Goal: Task Accomplishment & Management: Complete application form

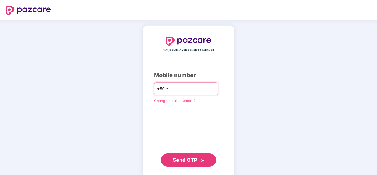
click at [184, 85] on input "number" at bounding box center [191, 88] width 45 height 9
type input "**********"
click at [197, 160] on span "Send OTP" at bounding box center [185, 160] width 25 height 6
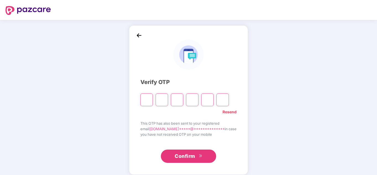
type input "*"
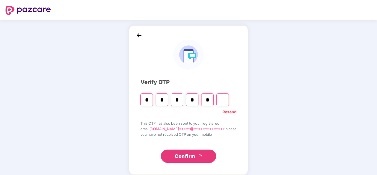
type input "*"
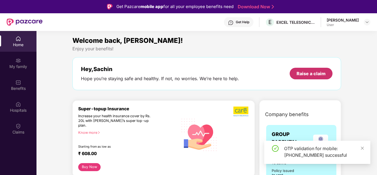
click at [310, 74] on div "Raise a claim" at bounding box center [310, 73] width 29 height 6
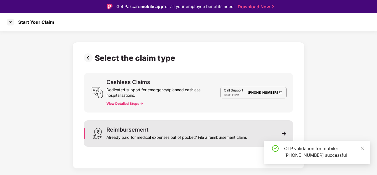
click at [164, 129] on div "Reimbursement Already paid for medical expenses out of pocket? File a reimburse…" at bounding box center [176, 133] width 141 height 13
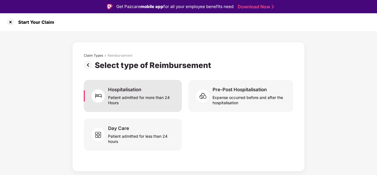
click at [129, 94] on div "Patient admitted for more than 24 Hours" at bounding box center [141, 98] width 67 height 13
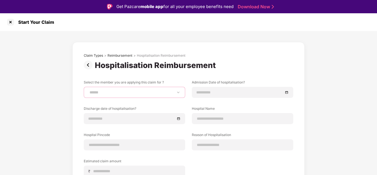
click at [147, 90] on select "**********" at bounding box center [134, 92] width 92 height 4
select select "**********"
click at [88, 90] on select "**********" at bounding box center [134, 92] width 92 height 4
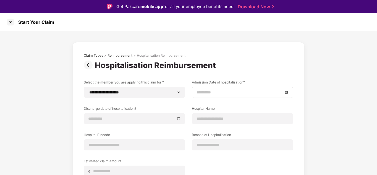
click at [287, 93] on div at bounding box center [242, 92] width 92 height 6
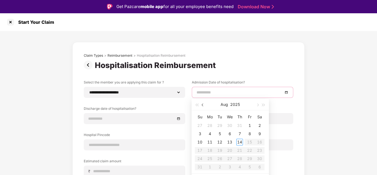
click at [203, 105] on span "button" at bounding box center [203, 105] width 3 height 3
type input "**********"
click at [261, 142] on div "19" at bounding box center [259, 142] width 7 height 7
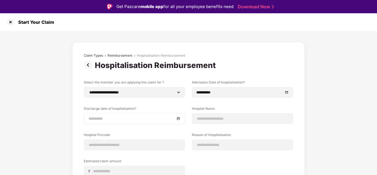
click at [177, 119] on div at bounding box center [134, 118] width 92 height 6
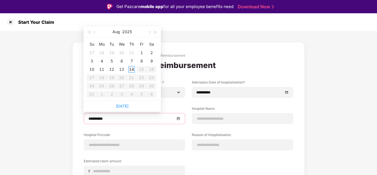
type input "**********"
click at [109, 86] on table "Su Mo Tu We Th Fr Sa 27 28 29 30 31 1 2 3 4 5 6 7 8 9 10 11 12 13 14 15 16 17 1…" at bounding box center [122, 69] width 70 height 59
click at [112, 86] on table "Su Mo Tu We Th Fr Sa 27 28 29 30 31 1 2 3 4 5 6 7 8 9 10 11 12 13 14 15 16 17 1…" at bounding box center [122, 69] width 70 height 59
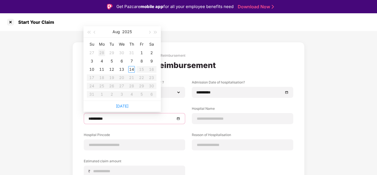
type input "**********"
click at [95, 30] on button "button" at bounding box center [95, 31] width 6 height 11
type input "**********"
click at [152, 78] on div "26" at bounding box center [151, 77] width 7 height 7
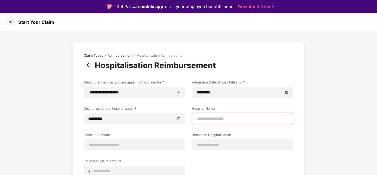
click at [217, 119] on input at bounding box center [242, 119] width 92 height 6
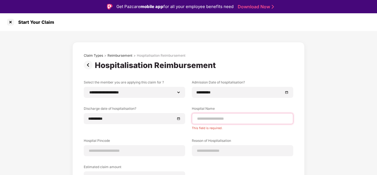
click at [226, 121] on input at bounding box center [242, 119] width 92 height 6
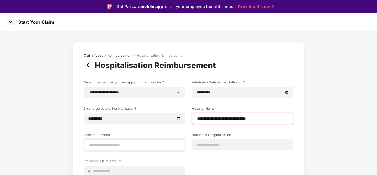
type input "**********"
click at [103, 144] on input at bounding box center [134, 145] width 92 height 6
type input "******"
select select "******"
select select "**********"
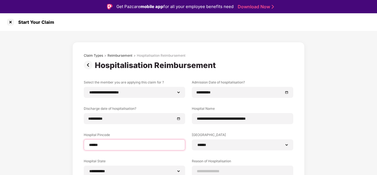
type input "******"
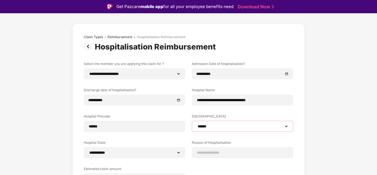
scroll to position [28, 0]
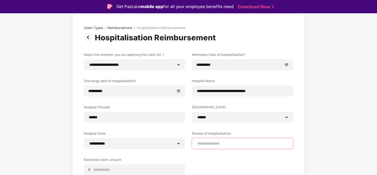
click at [226, 145] on input at bounding box center [242, 144] width 92 height 6
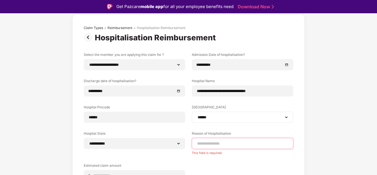
paste input "**********"
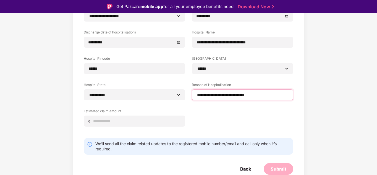
scroll to position [77, 0]
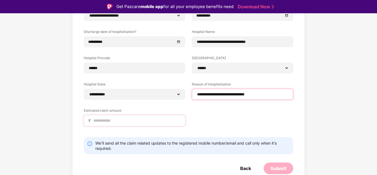
type input "**********"
click at [126, 122] on input at bounding box center [137, 121] width 88 height 6
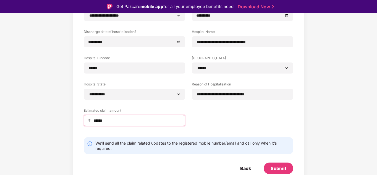
type input "******"
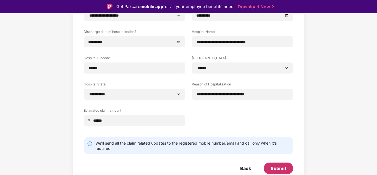
click at [276, 168] on div "Submit" at bounding box center [278, 168] width 16 height 6
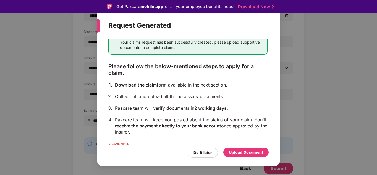
scroll to position [47, 0]
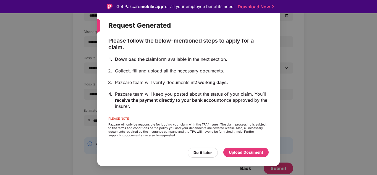
click at [241, 154] on div "Upload Document" at bounding box center [246, 152] width 34 height 6
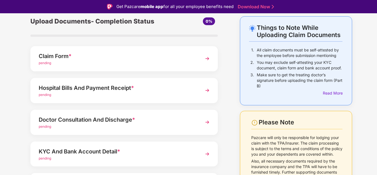
scroll to position [0, 0]
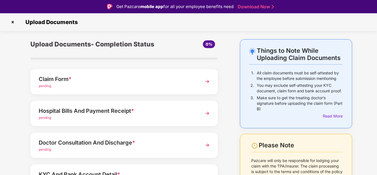
drag, startPoint x: 168, startPoint y: 85, endPoint x: 170, endPoint y: 134, distance: 48.9
click at [170, 134] on div "Upload Documents- Completion Status 0% Claim Form * pending Hospital Bills And …" at bounding box center [124, 148] width 198 height 218
click at [189, 86] on div "pending" at bounding box center [117, 85] width 156 height 5
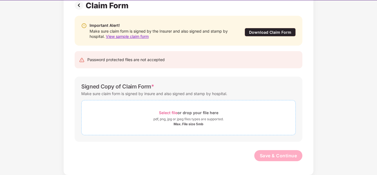
scroll to position [13, 0]
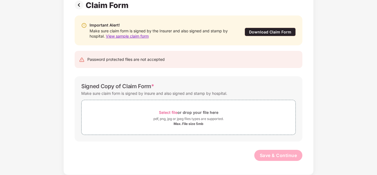
click at [138, 35] on span "View sample claim form" at bounding box center [127, 36] width 43 height 5
click at [204, 116] on div "Select file or drop your file here" at bounding box center [188, 111] width 59 height 7
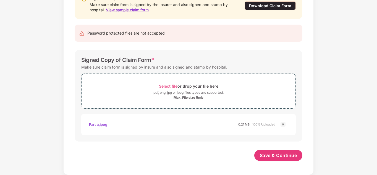
scroll to position [70, 0]
click at [190, 95] on div "pdf, png, jpg or jpeg files types are supported." at bounding box center [188, 93] width 70 height 6
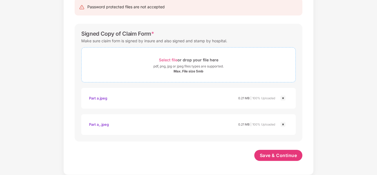
scroll to position [96, 0]
click at [197, 62] on div "Select file or drop your file here" at bounding box center [188, 59] width 59 height 7
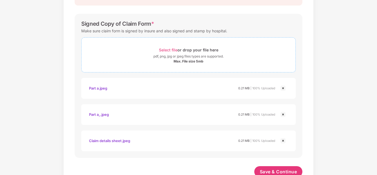
scroll to position [123, 0]
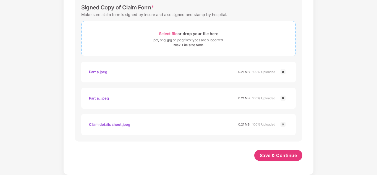
click at [180, 29] on span "Select file or drop your file here pdf, png, jpg or jpeg files types are suppor…" at bounding box center [188, 38] width 214 height 26
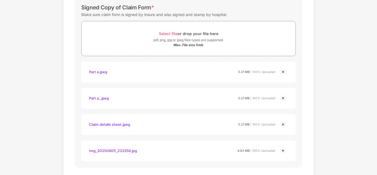
click at [282, 149] on img at bounding box center [282, 150] width 7 height 7
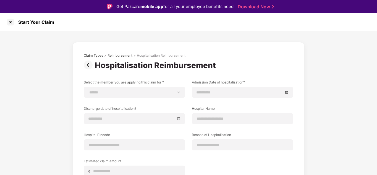
click at [86, 66] on img at bounding box center [89, 64] width 11 height 9
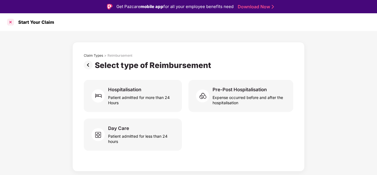
click at [11, 20] on div at bounding box center [10, 22] width 9 height 9
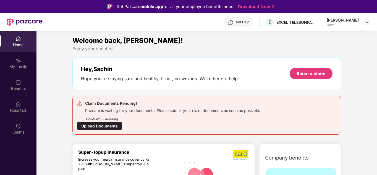
click at [89, 126] on div "Upload Documents" at bounding box center [99, 125] width 45 height 9
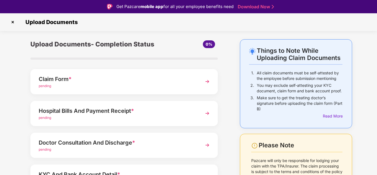
click at [87, 76] on div "Claim Form *" at bounding box center [117, 79] width 156 height 9
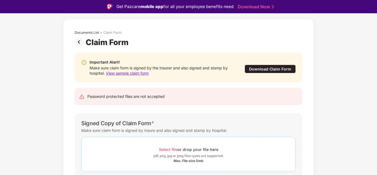
scroll to position [44, 0]
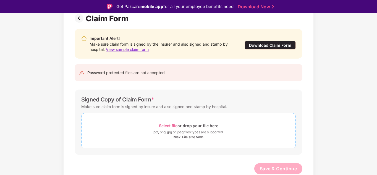
click at [175, 125] on span "Select file" at bounding box center [168, 125] width 18 height 5
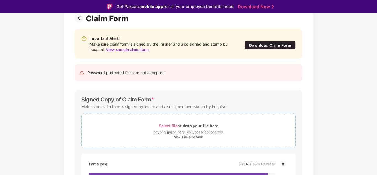
click at [182, 126] on div "Select file or drop your file here" at bounding box center [188, 125] width 59 height 7
click at [182, 129] on div "pdf, png, jpg or jpeg files types are supported." at bounding box center [188, 132] width 70 height 6
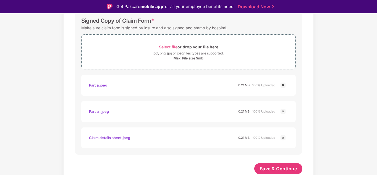
scroll to position [67, 0]
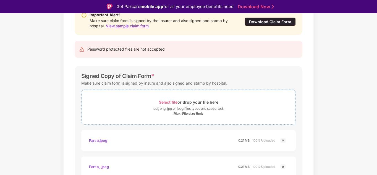
click at [182, 108] on div "pdf, png, jpg or jpeg files types are supported." at bounding box center [188, 109] width 70 height 6
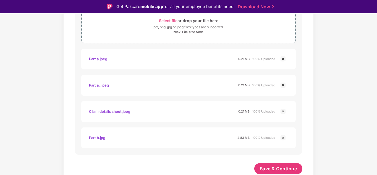
scroll to position [149, 0]
click at [207, 37] on span "Select file or drop your file here pdf, png, jpg or jpeg files types are suppor…" at bounding box center [188, 25] width 214 height 26
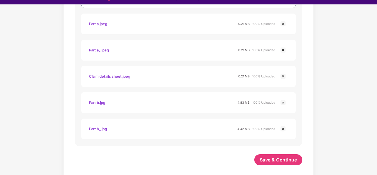
scroll to position [13, 0]
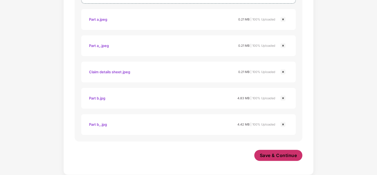
click at [282, 158] on span "Save & Continue" at bounding box center [277, 155] width 37 height 6
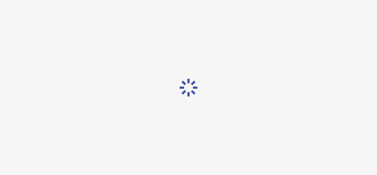
scroll to position [0, 0]
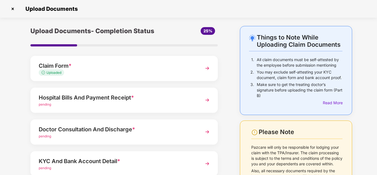
click at [137, 99] on div "Hospital Bills And Payment Receipt *" at bounding box center [117, 97] width 156 height 9
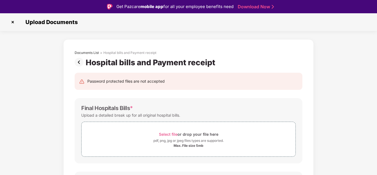
scroll to position [28, 0]
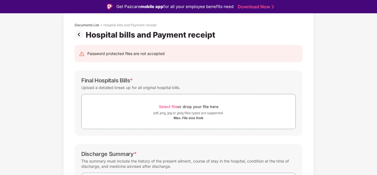
click at [79, 36] on img at bounding box center [80, 34] width 11 height 9
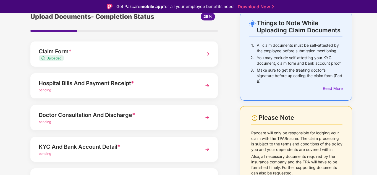
click at [87, 85] on div "Hospital Bills And Payment Receipt *" at bounding box center [117, 83] width 156 height 9
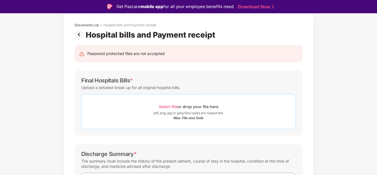
click at [179, 104] on div "Select file or drop your file here" at bounding box center [188, 106] width 59 height 7
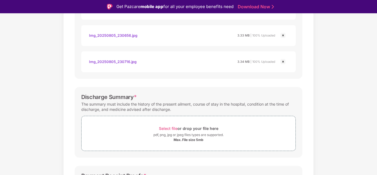
scroll to position [163, 0]
click at [195, 128] on div "Select file or drop your file here" at bounding box center [188, 128] width 59 height 7
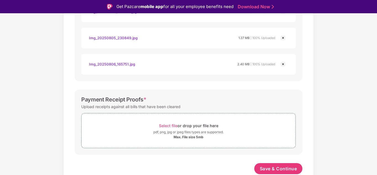
scroll to position [13, 0]
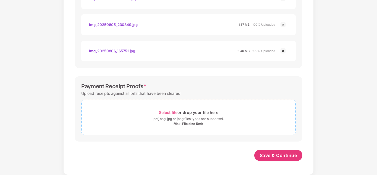
click at [182, 120] on div "pdf, png, jpg or jpeg files types are supported." at bounding box center [188, 119] width 70 height 6
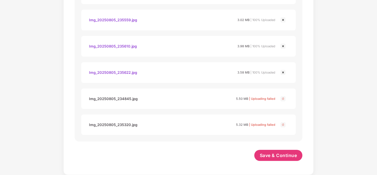
scroll to position [1157, 0]
drag, startPoint x: 89, startPoint y: 99, endPoint x: 128, endPoint y: 95, distance: 38.6
click at [128, 95] on div "Img_20250805_234845.jpg" at bounding box center [113, 98] width 49 height 9
click at [99, 101] on div "Img_20250805_234845.jpg" at bounding box center [113, 98] width 49 height 9
drag, startPoint x: 88, startPoint y: 98, endPoint x: 130, endPoint y: 96, distance: 42.0
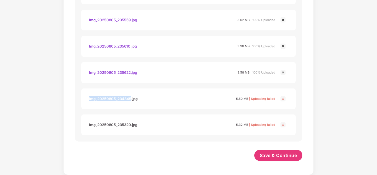
click at [130, 96] on div "Img_20250805_234845.jpg 5.50 MB | Uploading failed" at bounding box center [188, 98] width 203 height 9
copy div "Img_20250805_234845"
drag, startPoint x: 95, startPoint y: 124, endPoint x: 130, endPoint y: 121, distance: 35.5
click at [130, 121] on div "Img_20250805_235320.jpg 5.32 MB | Uploading failed" at bounding box center [188, 124] width 203 height 9
copy div "Img_20250805_235320"
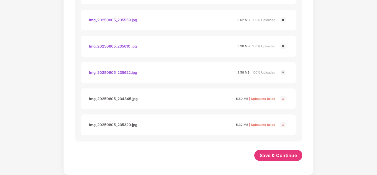
click at [119, 97] on div "Img_20250805_234845.jpg" at bounding box center [113, 98] width 49 height 9
click at [243, 100] on span "5.50 MB" at bounding box center [242, 99] width 12 height 4
drag, startPoint x: 245, startPoint y: 97, endPoint x: 218, endPoint y: 98, distance: 26.5
click at [218, 98] on div "Img_20250805_234845.jpg 5.50 MB | Uploading failed" at bounding box center [182, 98] width 186 height 9
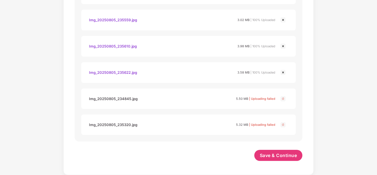
click at [129, 97] on div "Img_20250805_234845.jpg" at bounding box center [113, 98] width 49 height 9
click at [282, 99] on img at bounding box center [282, 98] width 7 height 7
click at [281, 98] on img at bounding box center [282, 98] width 7 height 7
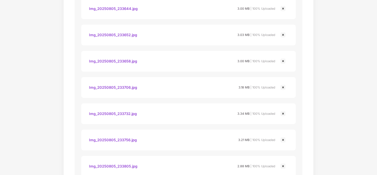
scroll to position [496, 0]
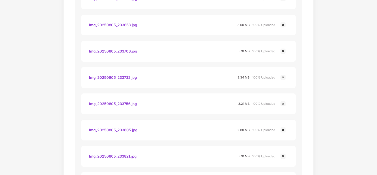
click at [283, 26] on img at bounding box center [282, 25] width 7 height 7
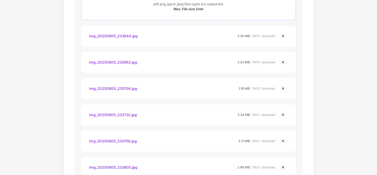
scroll to position [386, 0]
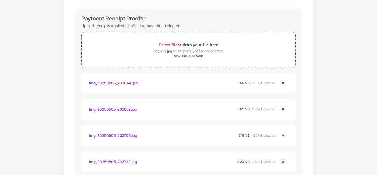
click at [281, 82] on img at bounding box center [282, 83] width 7 height 7
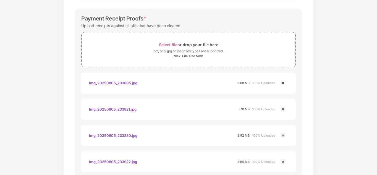
click at [281, 82] on img at bounding box center [282, 83] width 7 height 7
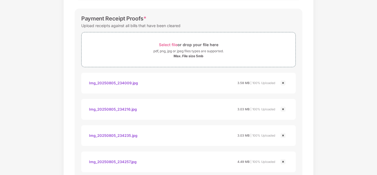
click at [281, 82] on img at bounding box center [282, 83] width 7 height 7
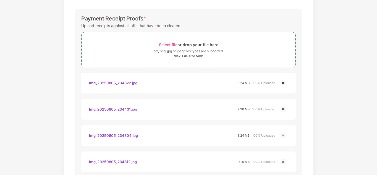
click at [281, 82] on img at bounding box center [282, 83] width 7 height 7
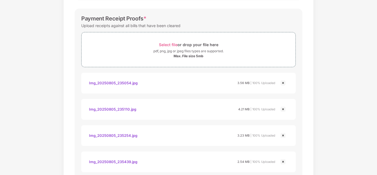
click at [281, 82] on img at bounding box center [282, 83] width 7 height 7
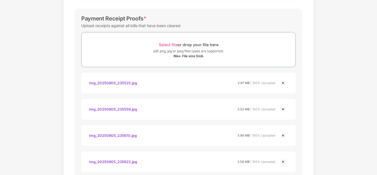
click at [281, 82] on img at bounding box center [282, 83] width 7 height 7
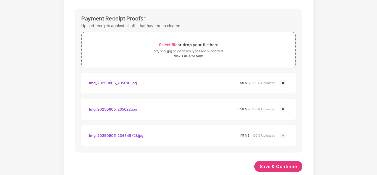
click at [281, 82] on img at bounding box center [282, 83] width 7 height 7
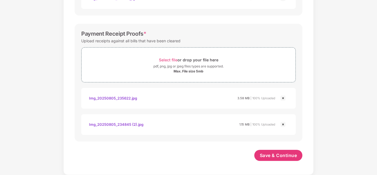
scroll to position [370, 0]
click at [280, 97] on img at bounding box center [282, 98] width 7 height 7
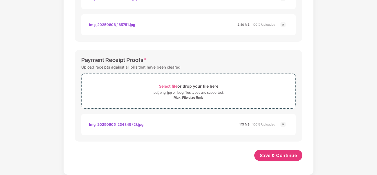
click at [284, 123] on img at bounding box center [282, 124] width 7 height 7
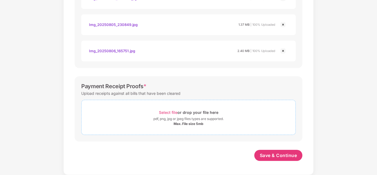
click at [174, 115] on div "Select file or drop your file here" at bounding box center [188, 111] width 59 height 7
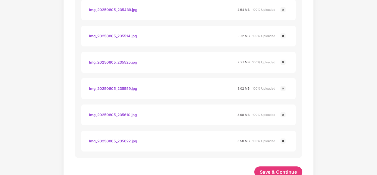
scroll to position [1157, 0]
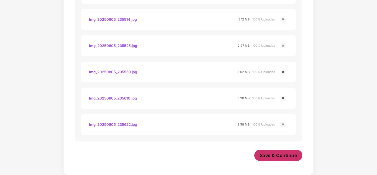
click at [280, 156] on span "Save & Continue" at bounding box center [277, 155] width 37 height 6
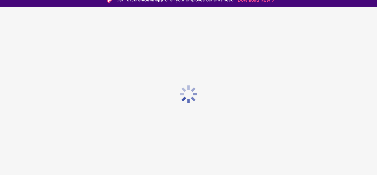
scroll to position [0, 0]
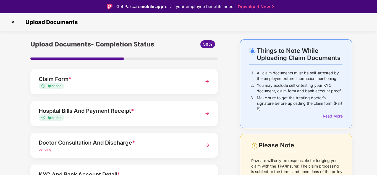
click at [83, 147] on div "pending" at bounding box center [117, 149] width 156 height 5
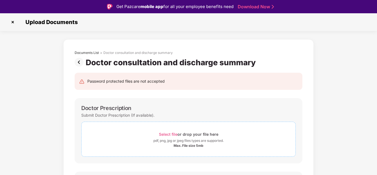
click at [174, 134] on span "Select file" at bounding box center [168, 134] width 18 height 5
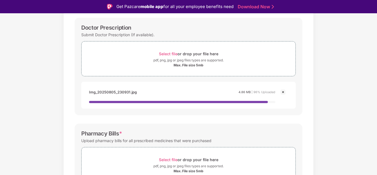
scroll to position [83, 0]
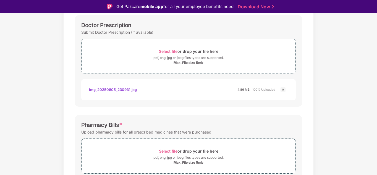
click at [282, 89] on img at bounding box center [282, 89] width 7 height 7
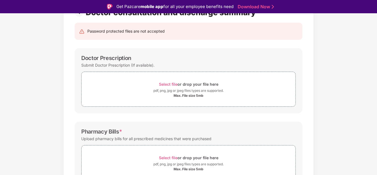
scroll to position [0, 0]
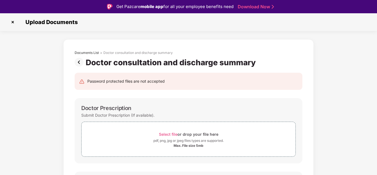
click at [80, 62] on img at bounding box center [80, 62] width 11 height 9
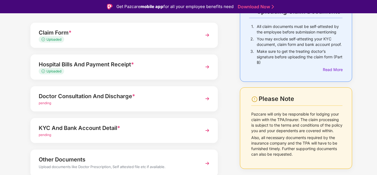
scroll to position [55, 0]
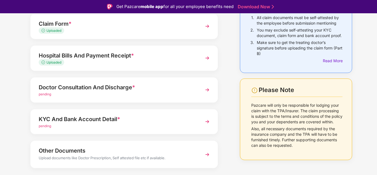
click at [122, 54] on div "Hospital Bills And Payment Receipt *" at bounding box center [117, 55] width 156 height 9
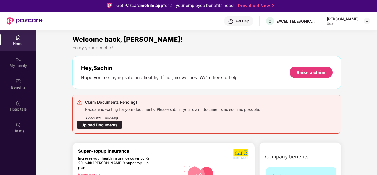
scroll to position [0, 0]
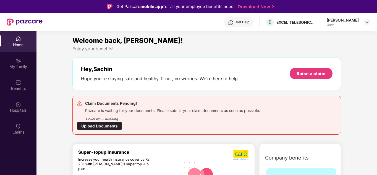
click at [100, 125] on div "Upload Documents" at bounding box center [99, 125] width 45 height 9
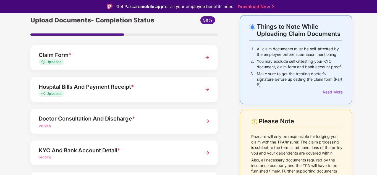
scroll to position [55, 0]
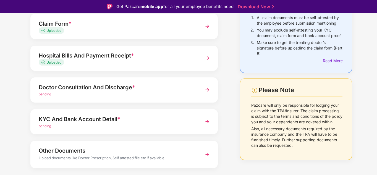
click at [78, 93] on div "pending" at bounding box center [117, 94] width 156 height 5
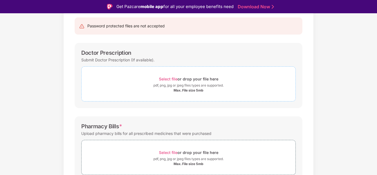
click at [184, 86] on div "pdf, png, jpg or jpeg files types are supported." at bounding box center [188, 86] width 70 height 6
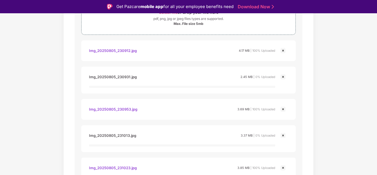
scroll to position [39, 0]
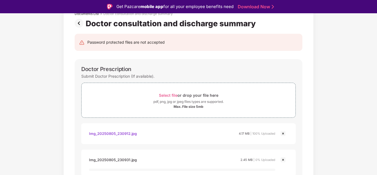
click at [284, 132] on img at bounding box center [282, 133] width 7 height 7
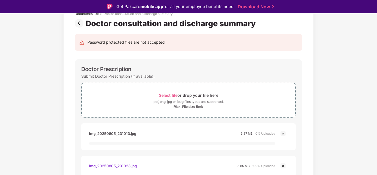
click at [284, 132] on img at bounding box center [282, 133] width 7 height 7
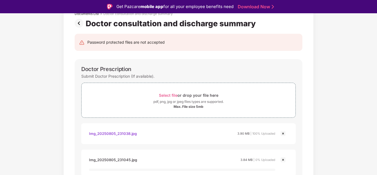
click at [284, 132] on img at bounding box center [282, 133] width 7 height 7
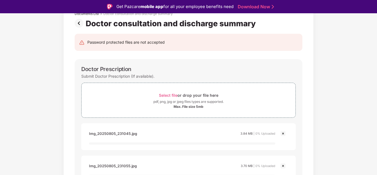
click at [284, 132] on img at bounding box center [282, 133] width 7 height 7
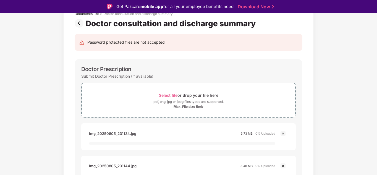
click at [284, 132] on img at bounding box center [282, 133] width 7 height 7
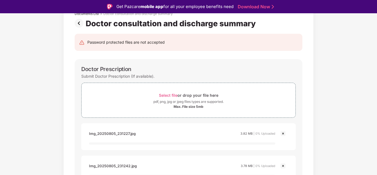
click at [284, 132] on img at bounding box center [282, 133] width 7 height 7
click at [283, 133] on img at bounding box center [282, 133] width 7 height 7
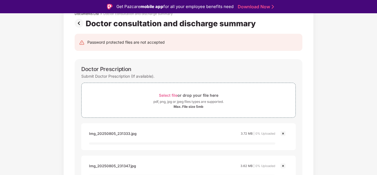
click at [283, 133] on img at bounding box center [282, 133] width 7 height 7
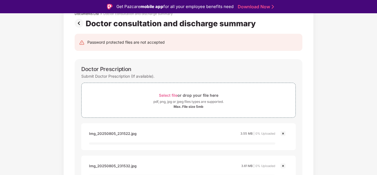
click at [283, 133] on img at bounding box center [282, 133] width 7 height 7
click at [283, 132] on img at bounding box center [282, 133] width 7 height 7
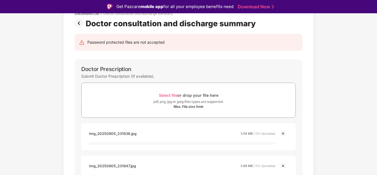
click at [282, 133] on img at bounding box center [282, 133] width 7 height 7
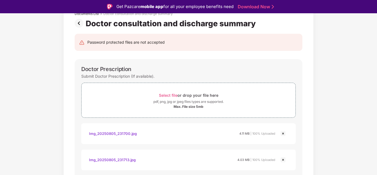
click at [282, 133] on img at bounding box center [282, 133] width 7 height 7
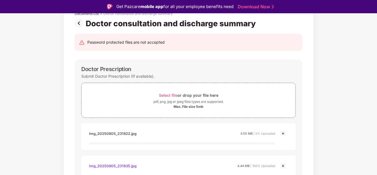
click at [282, 133] on img at bounding box center [282, 133] width 7 height 7
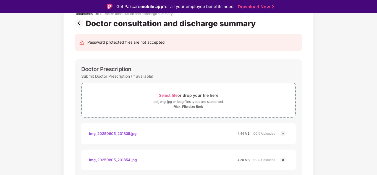
click at [282, 133] on img at bounding box center [282, 133] width 7 height 7
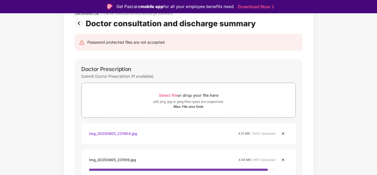
click at [282, 133] on img at bounding box center [282, 133] width 7 height 7
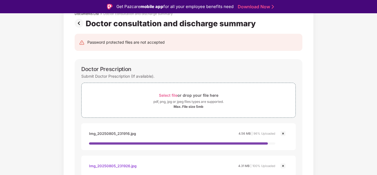
click at [282, 133] on img at bounding box center [282, 133] width 7 height 7
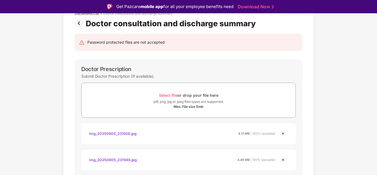
click at [282, 133] on img at bounding box center [282, 133] width 7 height 7
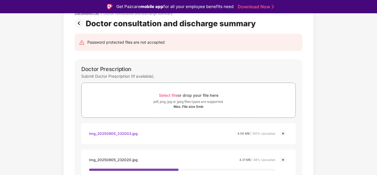
click at [282, 133] on img at bounding box center [282, 133] width 7 height 7
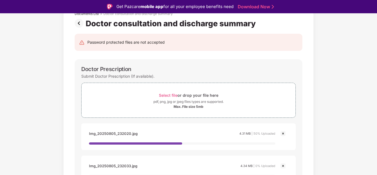
click at [282, 133] on img at bounding box center [282, 133] width 7 height 7
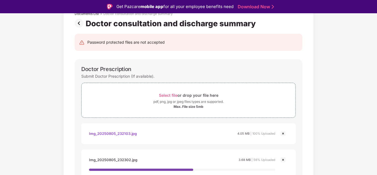
click at [282, 133] on img at bounding box center [282, 133] width 7 height 7
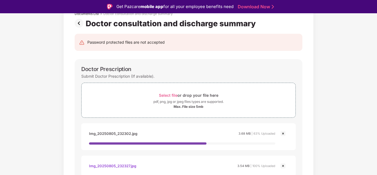
click at [282, 133] on img at bounding box center [282, 133] width 7 height 7
click at [282, 134] on img at bounding box center [282, 133] width 7 height 7
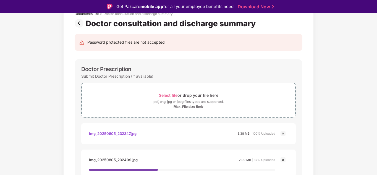
click at [282, 134] on img at bounding box center [282, 133] width 7 height 7
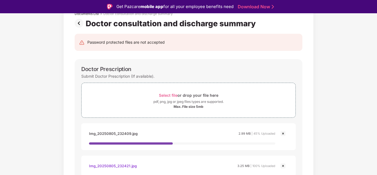
click at [282, 134] on img at bounding box center [282, 133] width 7 height 7
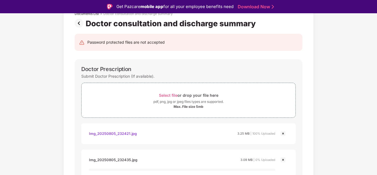
click at [282, 134] on img at bounding box center [282, 133] width 7 height 7
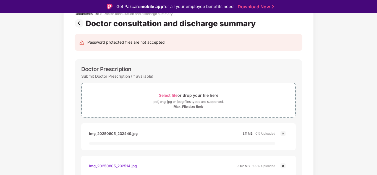
click at [282, 133] on img at bounding box center [282, 133] width 7 height 7
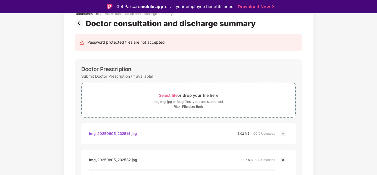
click at [282, 133] on img at bounding box center [282, 133] width 7 height 7
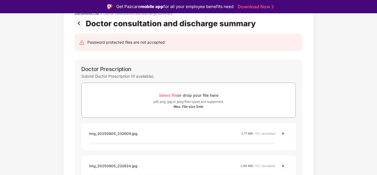
click at [282, 133] on img at bounding box center [282, 133] width 7 height 7
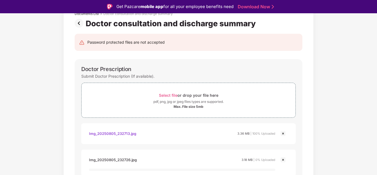
click at [282, 133] on img at bounding box center [282, 133] width 7 height 7
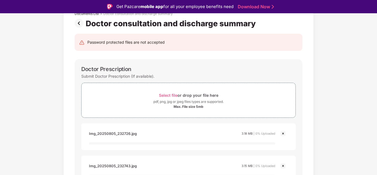
click at [282, 133] on img at bounding box center [282, 133] width 7 height 7
click at [282, 132] on img at bounding box center [282, 133] width 7 height 7
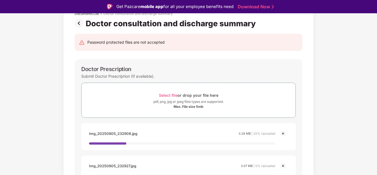
click at [282, 132] on img at bounding box center [282, 133] width 7 height 7
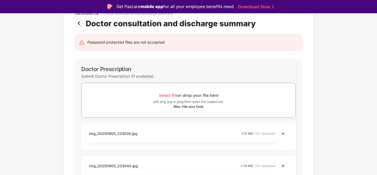
click at [282, 132] on img at bounding box center [282, 133] width 7 height 7
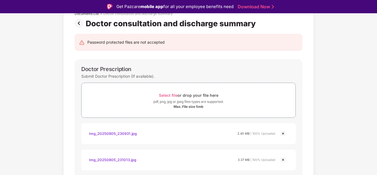
click at [282, 132] on img at bounding box center [282, 133] width 7 height 7
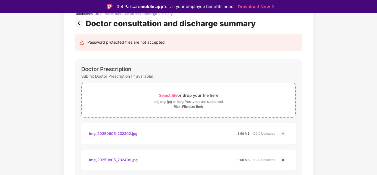
click at [282, 132] on img at bounding box center [282, 133] width 7 height 7
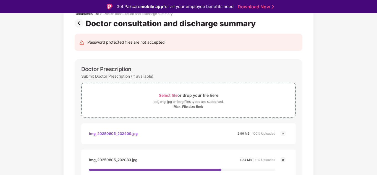
click at [282, 132] on img at bounding box center [282, 133] width 7 height 7
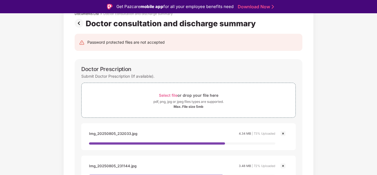
click at [282, 132] on img at bounding box center [282, 133] width 7 height 7
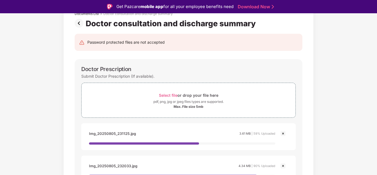
click at [283, 133] on img at bounding box center [282, 133] width 7 height 7
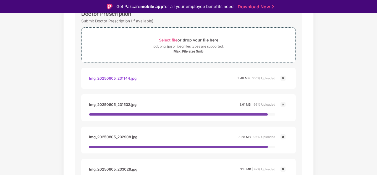
click at [284, 78] on img at bounding box center [282, 78] width 7 height 7
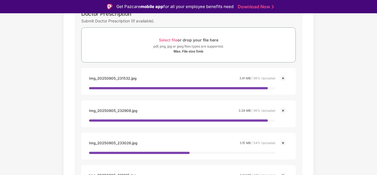
click at [284, 78] on img at bounding box center [282, 78] width 7 height 7
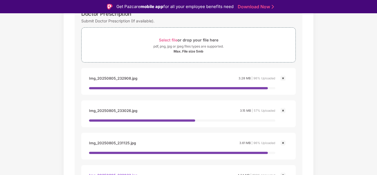
click at [284, 78] on img at bounding box center [282, 78] width 7 height 7
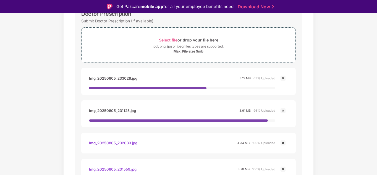
click at [284, 78] on img at bounding box center [282, 78] width 7 height 7
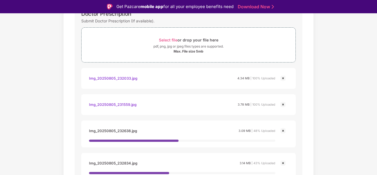
click at [284, 78] on img at bounding box center [282, 78] width 7 height 7
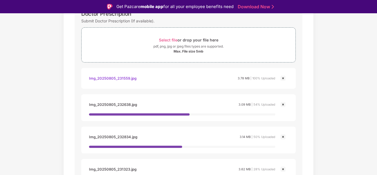
click at [284, 78] on img at bounding box center [282, 78] width 7 height 7
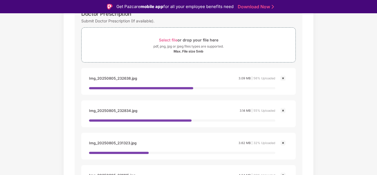
click at [284, 78] on img at bounding box center [282, 78] width 7 height 7
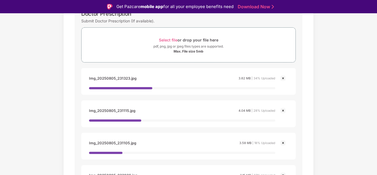
click at [284, 78] on img at bounding box center [282, 78] width 7 height 7
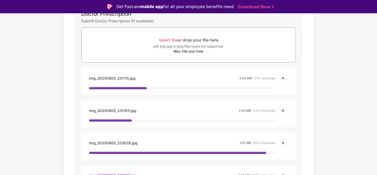
click at [284, 78] on img at bounding box center [282, 78] width 7 height 7
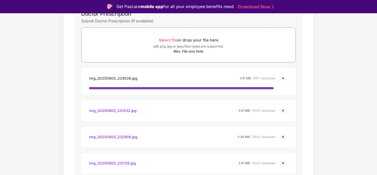
click at [284, 78] on img at bounding box center [282, 78] width 7 height 7
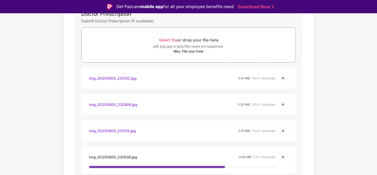
click at [284, 78] on img at bounding box center [282, 78] width 7 height 7
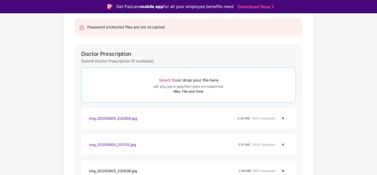
scroll to position [51, 0]
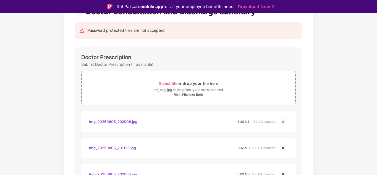
click at [282, 118] on img at bounding box center [282, 121] width 7 height 7
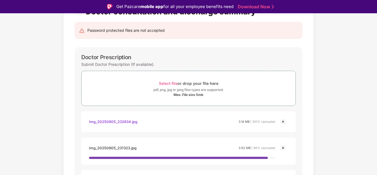
click at [283, 121] on img at bounding box center [282, 121] width 7 height 7
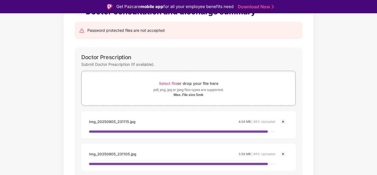
click at [283, 121] on img at bounding box center [282, 121] width 7 height 7
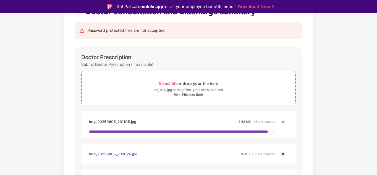
click at [283, 121] on img at bounding box center [282, 121] width 7 height 7
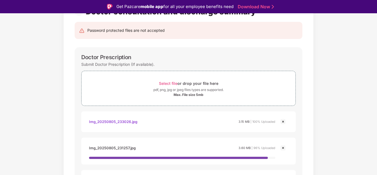
click at [283, 121] on img at bounding box center [282, 121] width 7 height 7
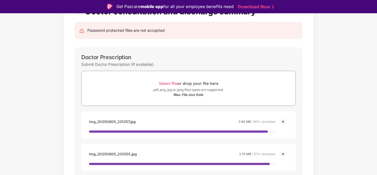
click at [283, 121] on img at bounding box center [282, 121] width 7 height 7
click at [284, 121] on img at bounding box center [282, 121] width 7 height 7
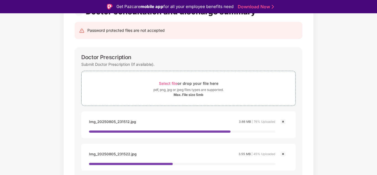
click at [284, 121] on img at bounding box center [282, 121] width 7 height 7
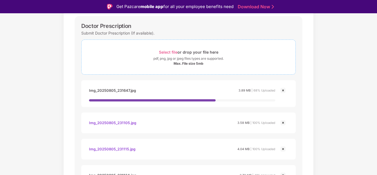
scroll to position [106, 0]
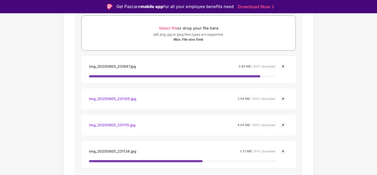
click at [282, 99] on img at bounding box center [282, 98] width 7 height 7
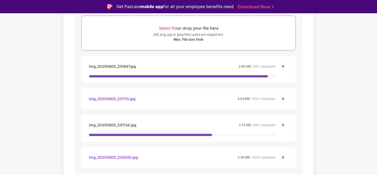
click at [282, 100] on img at bounding box center [282, 98] width 7 height 7
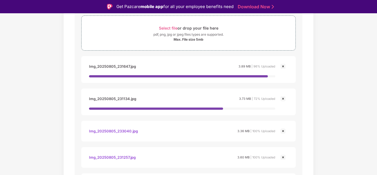
click at [282, 99] on img at bounding box center [282, 98] width 7 height 7
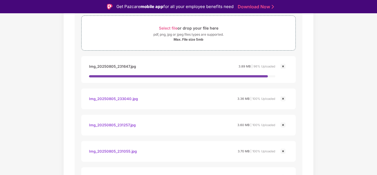
click at [282, 99] on img at bounding box center [282, 98] width 7 height 7
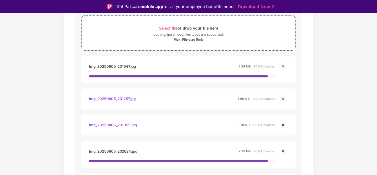
click at [282, 99] on img at bounding box center [282, 98] width 7 height 7
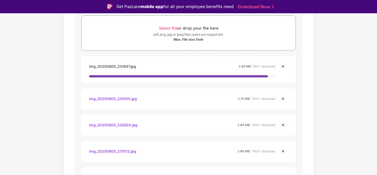
click at [282, 99] on img at bounding box center [282, 98] width 7 height 7
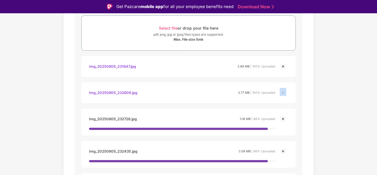
click at [282, 97] on div "Img_20250805_232609.jpg 3.77 MB | 100% Uploaded" at bounding box center [188, 93] width 203 height 10
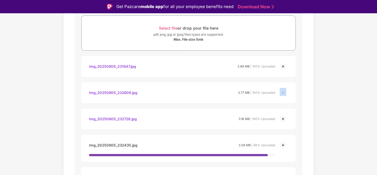
click at [282, 97] on div "Img_20250805_232609.jpg 3.77 MB | 100% Uploaded" at bounding box center [188, 93] width 203 height 10
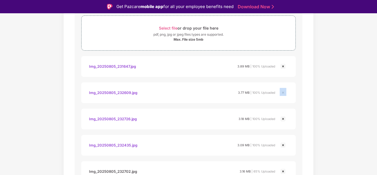
click at [282, 99] on div "Img_20250805_232609.jpg 3.77 MB | 100% Uploaded" at bounding box center [188, 92] width 214 height 21
click at [282, 90] on img at bounding box center [282, 92] width 7 height 7
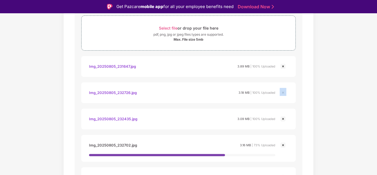
click at [282, 90] on img at bounding box center [282, 92] width 7 height 7
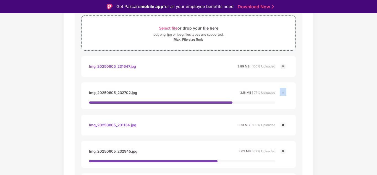
click at [282, 90] on img at bounding box center [282, 92] width 7 height 7
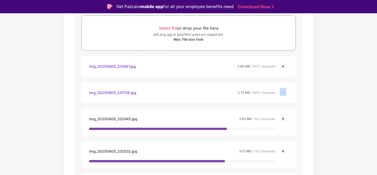
click at [282, 90] on img at bounding box center [282, 92] width 7 height 7
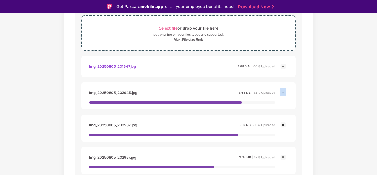
click at [284, 66] on img at bounding box center [282, 66] width 7 height 7
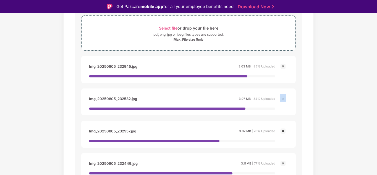
click at [284, 66] on img at bounding box center [282, 66] width 7 height 7
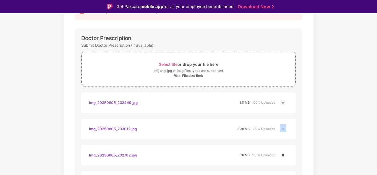
scroll to position [76, 0]
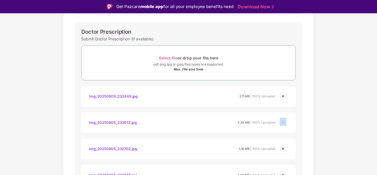
click at [283, 96] on img at bounding box center [282, 96] width 7 height 7
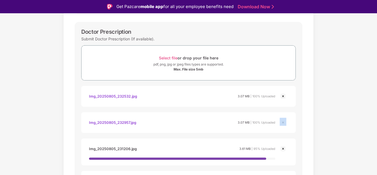
click at [283, 96] on img at bounding box center [282, 96] width 7 height 7
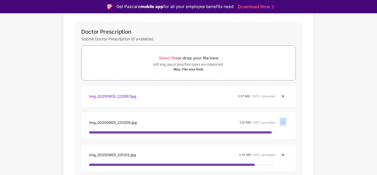
click at [283, 96] on img at bounding box center [282, 96] width 7 height 7
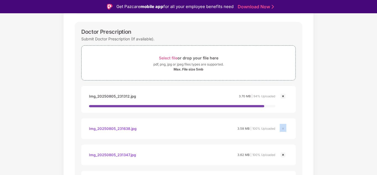
click at [283, 96] on img at bounding box center [282, 96] width 7 height 7
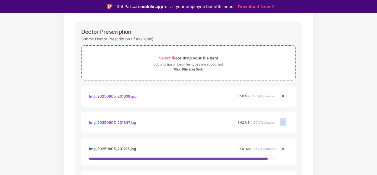
click at [283, 96] on img at bounding box center [282, 96] width 7 height 7
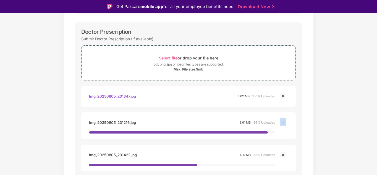
click at [283, 96] on img at bounding box center [282, 96] width 7 height 7
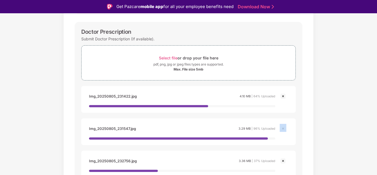
click at [283, 96] on img at bounding box center [282, 96] width 7 height 7
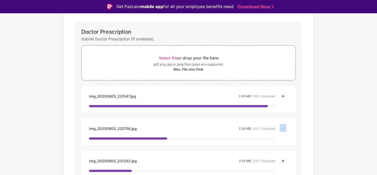
click at [283, 96] on img at bounding box center [282, 96] width 7 height 7
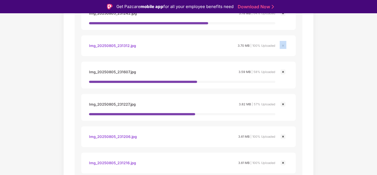
scroll to position [242, 0]
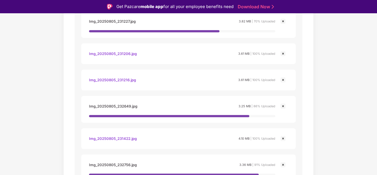
click at [283, 53] on img at bounding box center [282, 53] width 7 height 7
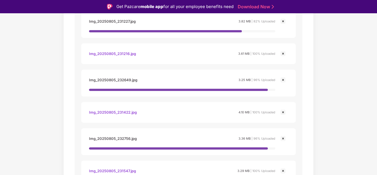
click at [282, 54] on img at bounding box center [282, 53] width 7 height 7
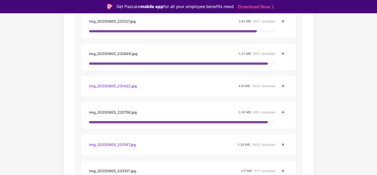
click at [282, 54] on img at bounding box center [282, 53] width 7 height 7
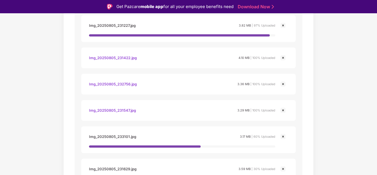
click at [282, 54] on img at bounding box center [282, 57] width 7 height 7
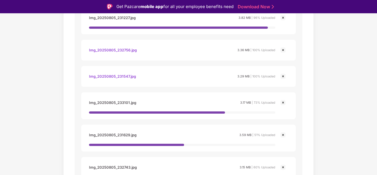
click at [282, 53] on img at bounding box center [282, 50] width 7 height 7
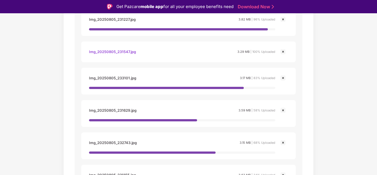
click at [282, 54] on img at bounding box center [282, 51] width 7 height 7
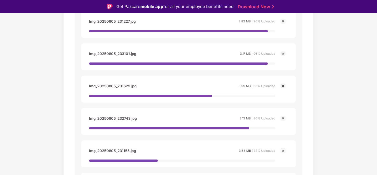
click at [282, 54] on img at bounding box center [282, 53] width 7 height 7
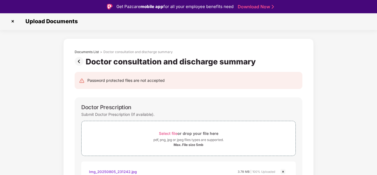
scroll to position [84, 0]
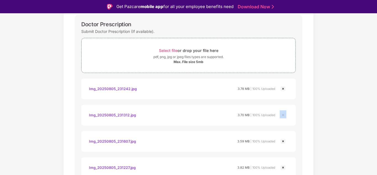
click at [282, 88] on img at bounding box center [282, 88] width 7 height 7
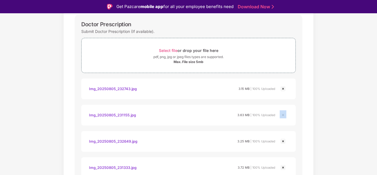
click at [282, 89] on img at bounding box center [282, 88] width 7 height 7
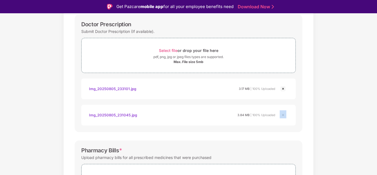
click at [282, 89] on img at bounding box center [282, 88] width 7 height 7
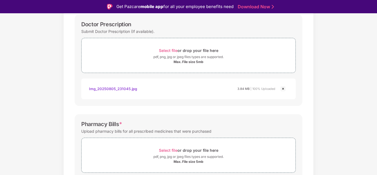
click at [282, 89] on img at bounding box center [282, 88] width 7 height 7
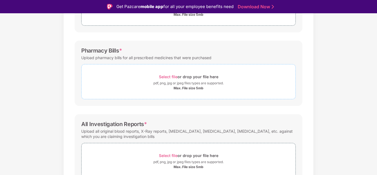
scroll to position [139, 0]
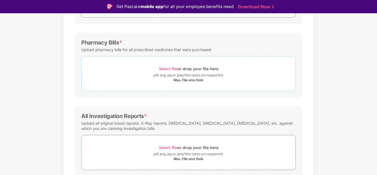
click at [182, 72] on div "pdf, png, jpg or jpeg files types are supported." at bounding box center [188, 75] width 70 height 6
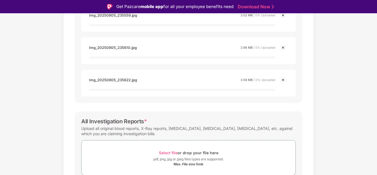
scroll to position [1194, 0]
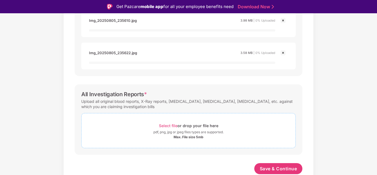
click at [176, 129] on div "pdf, png, jpg or jpeg files types are supported." at bounding box center [188, 132] width 70 height 6
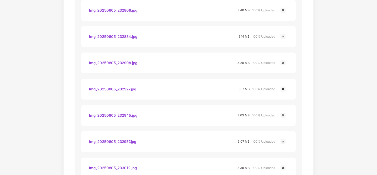
scroll to position [3045, 0]
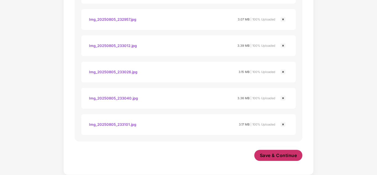
click at [271, 157] on span "Save & Continue" at bounding box center [277, 155] width 37 height 6
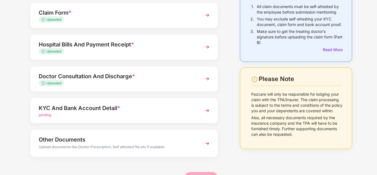
scroll to position [55, 0]
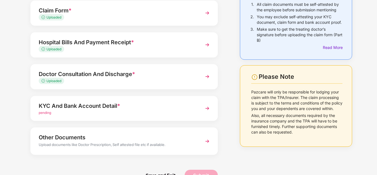
click at [81, 113] on div "pending" at bounding box center [117, 112] width 156 height 5
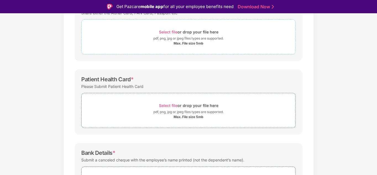
scroll to position [73, 0]
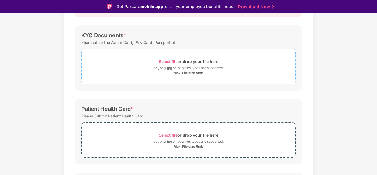
click at [183, 72] on div "Max. File size 5mb" at bounding box center [188, 73] width 30 height 4
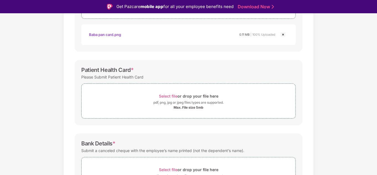
scroll to position [138, 0]
click at [199, 100] on div "pdf, png, jpg or jpeg files types are supported." at bounding box center [188, 102] width 70 height 6
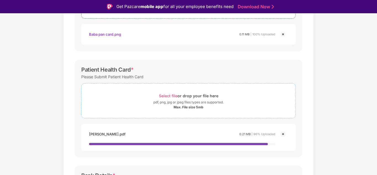
scroll to position [193, 0]
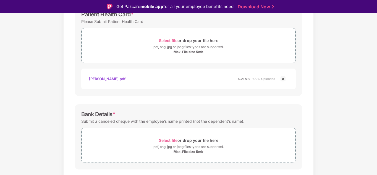
click at [125, 77] on div "Ecard_suresh nagesh panchal.pdf" at bounding box center [107, 78] width 36 height 9
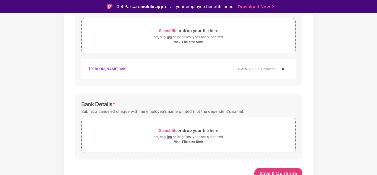
scroll to position [208, 0]
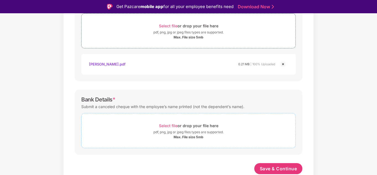
click at [187, 128] on div "Select file or drop your file here" at bounding box center [188, 125] width 59 height 7
click at [189, 131] on div "pdf, png, jpg or jpeg files types are supported." at bounding box center [188, 132] width 70 height 6
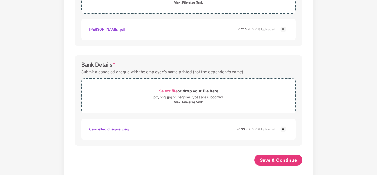
scroll to position [234, 0]
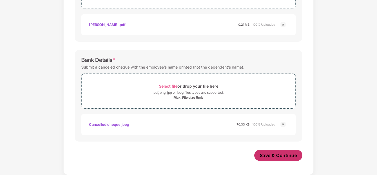
click at [269, 153] on span "Save & Continue" at bounding box center [277, 155] width 37 height 6
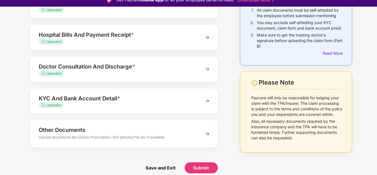
scroll to position [13, 0]
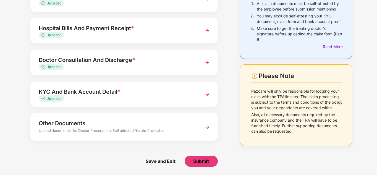
drag, startPoint x: 202, startPoint y: 160, endPoint x: 256, endPoint y: 70, distance: 104.5
click at [256, 70] on div "Things to Note While Uploading Claim Documents 1. All claim documents must be s…" at bounding box center [188, 72] width 343 height 205
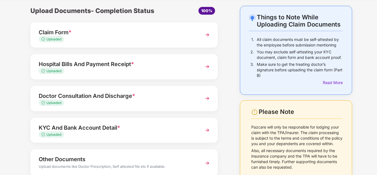
scroll to position [56, 0]
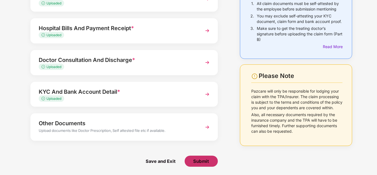
click at [204, 160] on span "Submit" at bounding box center [201, 161] width 16 height 6
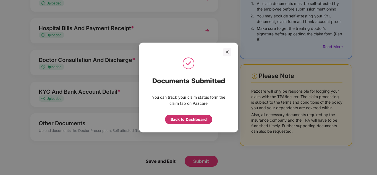
click at [187, 121] on div "Back to Dashboard" at bounding box center [188, 119] width 36 height 6
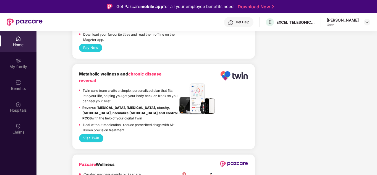
scroll to position [828, 0]
